Goal: Information Seeking & Learning: Learn about a topic

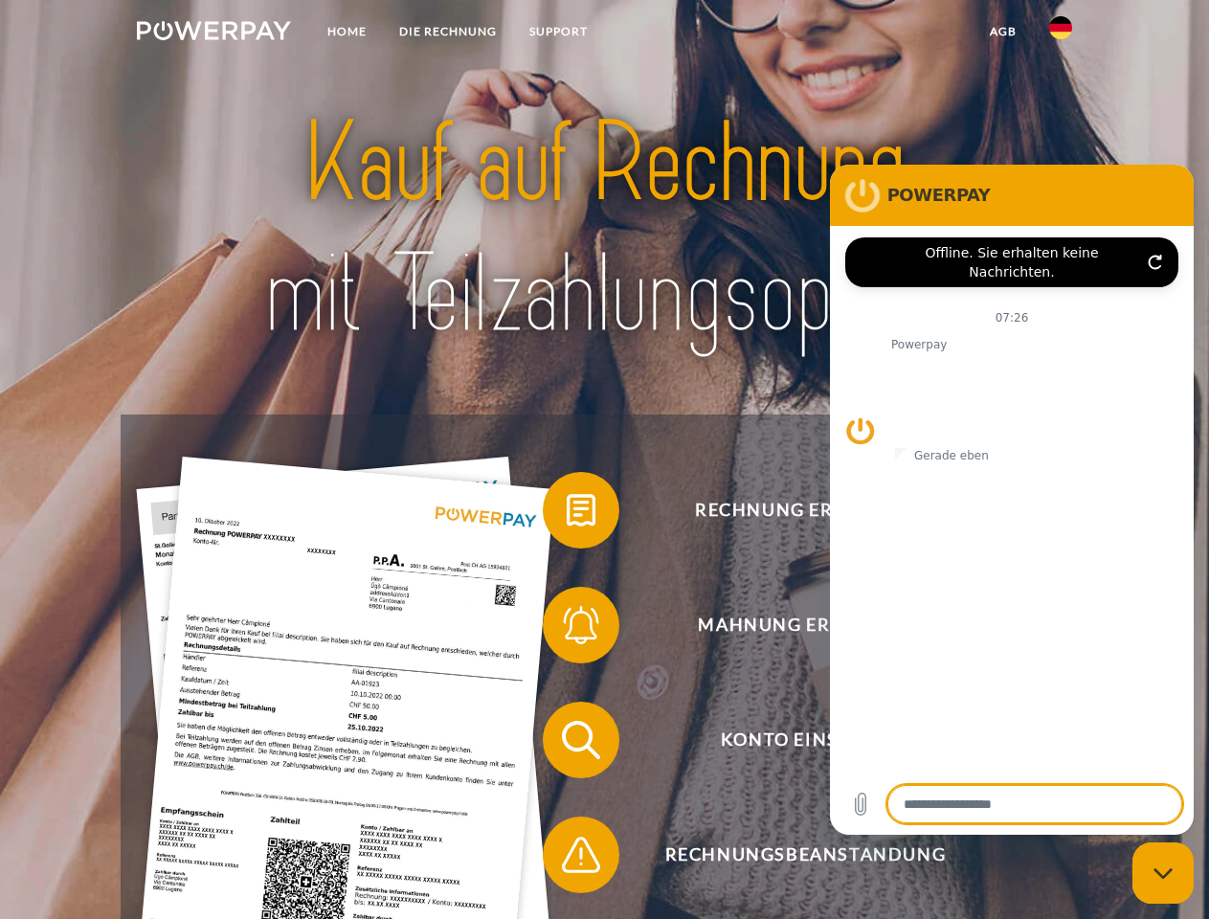
click at [214, 34] on img at bounding box center [214, 30] width 154 height 19
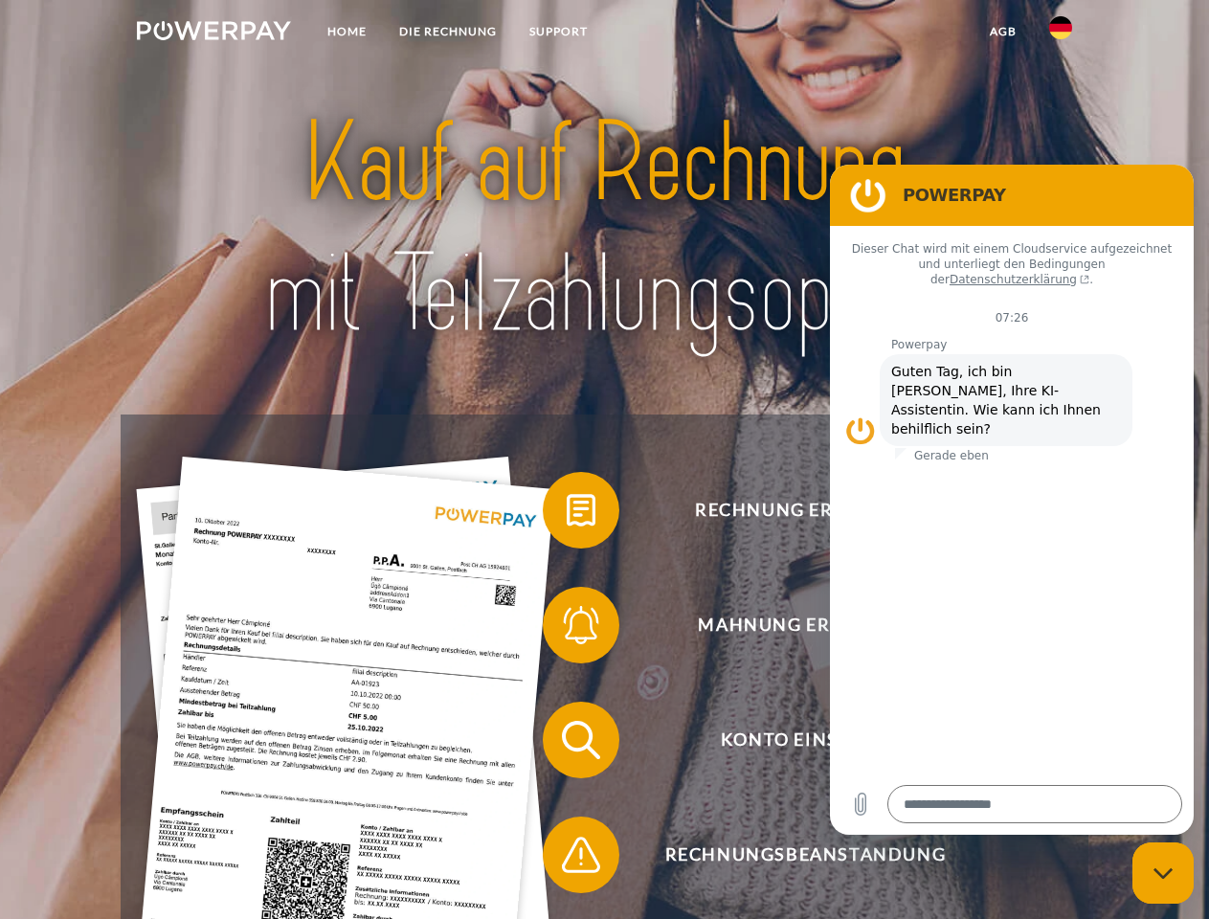
click at [1061, 34] on img at bounding box center [1060, 27] width 23 height 23
click at [1003, 32] on link "agb" at bounding box center [1003, 31] width 59 height 34
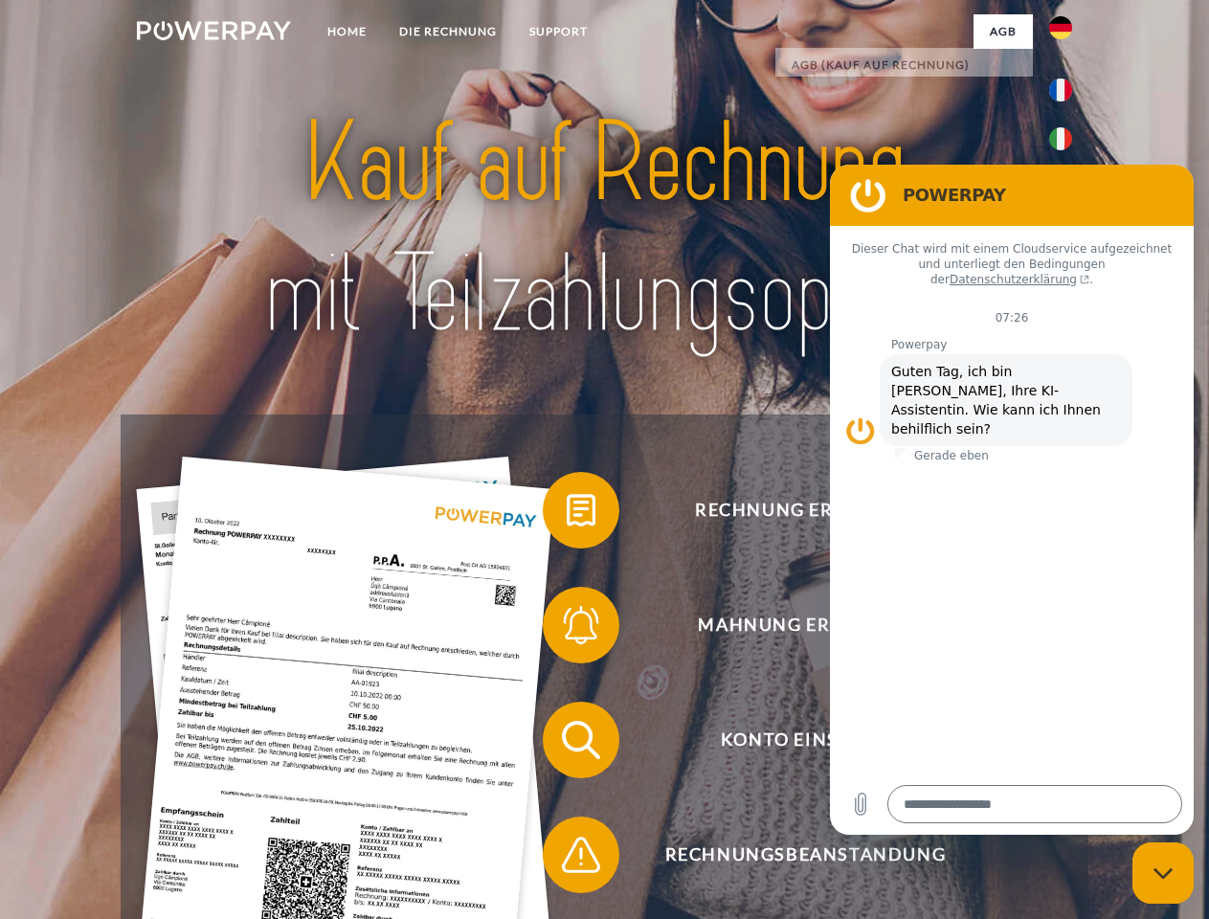
click at [567, 514] on span at bounding box center [553, 510] width 96 height 96
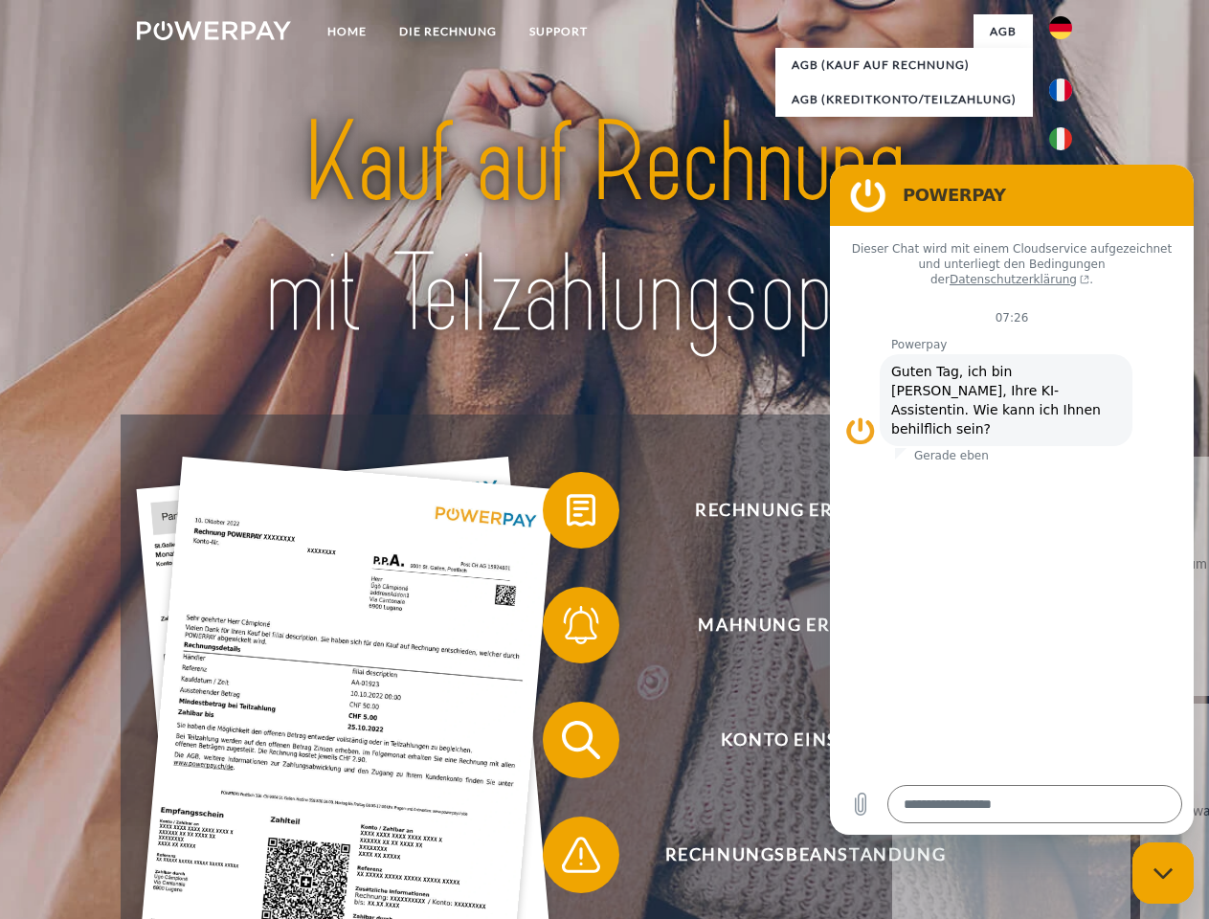
click at [567, 629] on span at bounding box center [553, 625] width 96 height 96
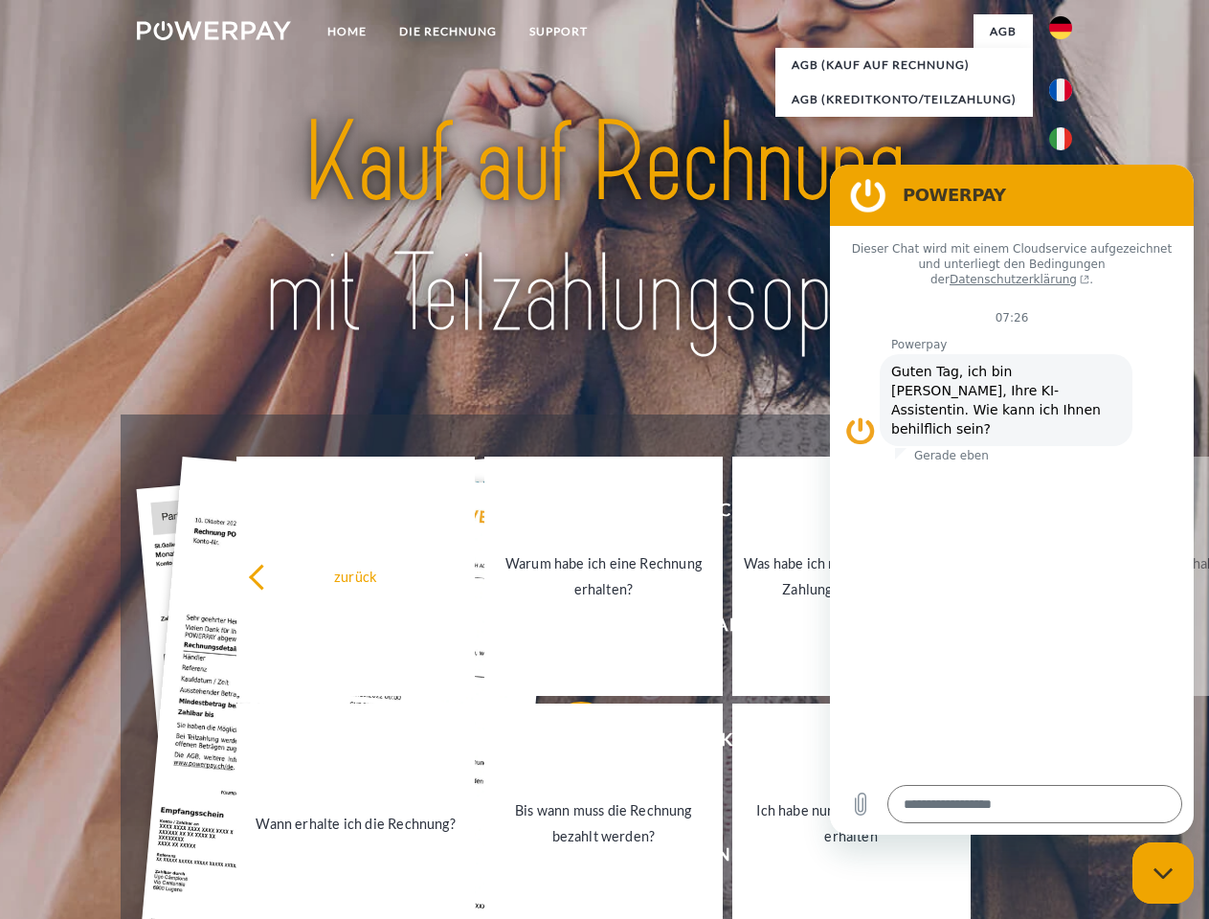
click at [567, 744] on link "Bis wann muss die Rechnung bezahlt werden?" at bounding box center [604, 823] width 238 height 239
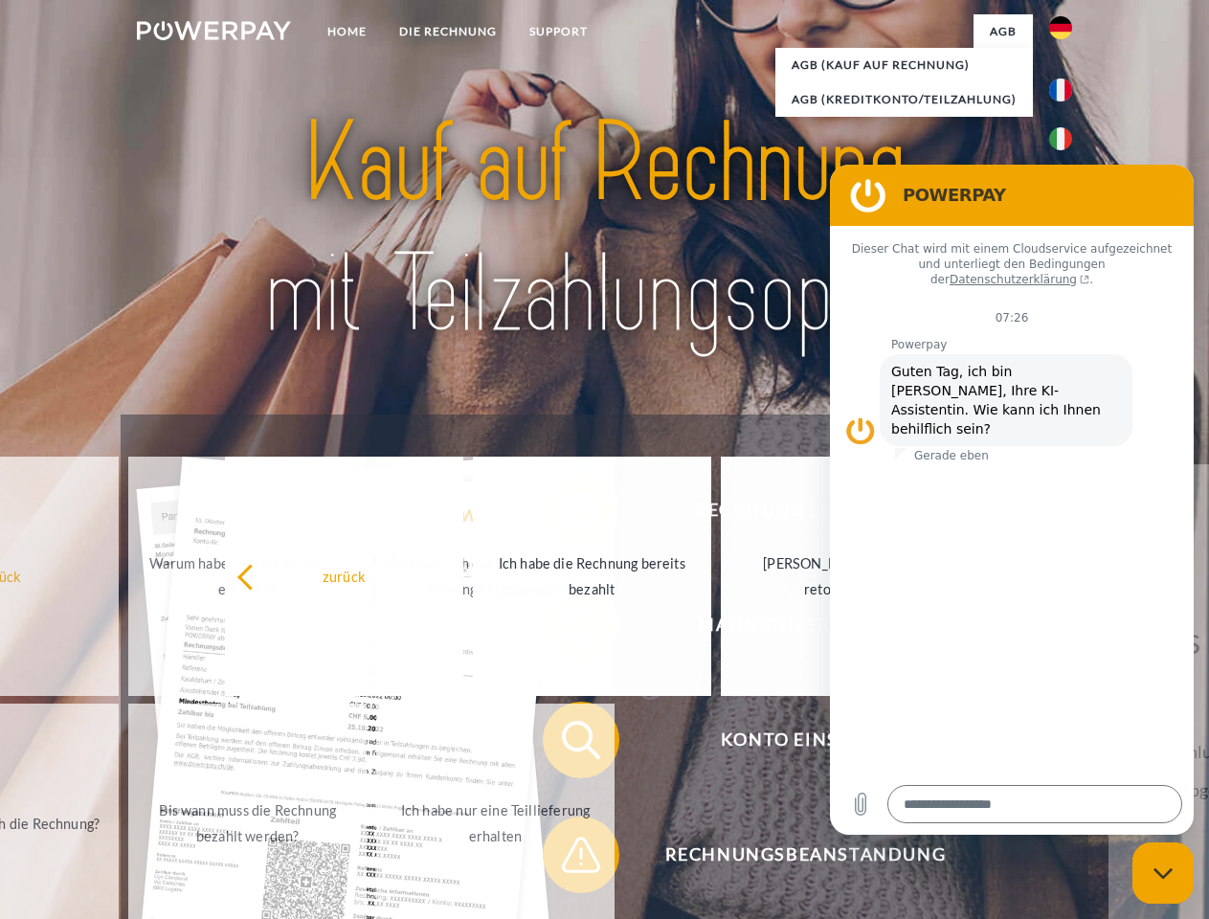
click at [567, 859] on span at bounding box center [553, 855] width 96 height 96
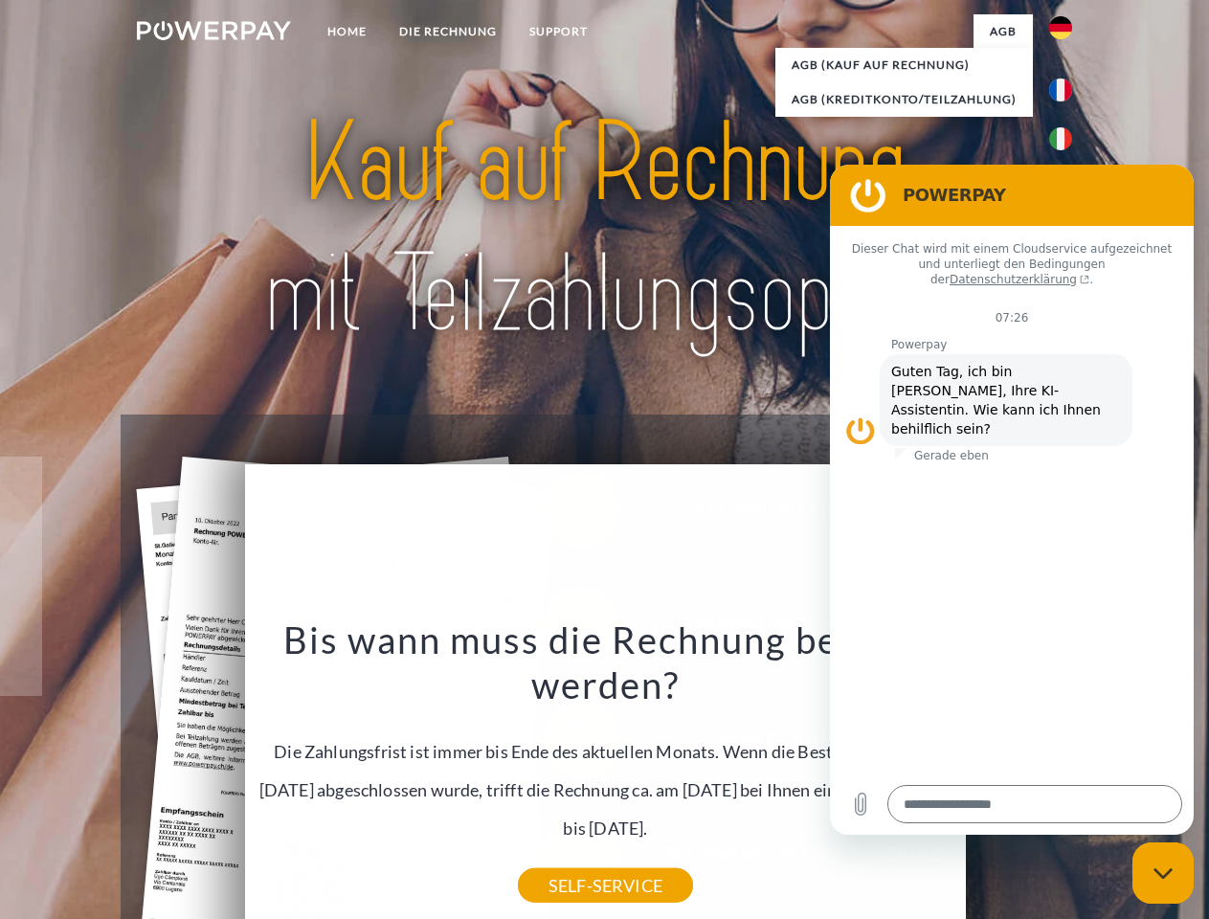
click at [1163, 873] on icon "Messaging-Fenster schließen" at bounding box center [1164, 874] width 20 height 12
type textarea "*"
